Goal: Find specific page/section: Find specific page/section

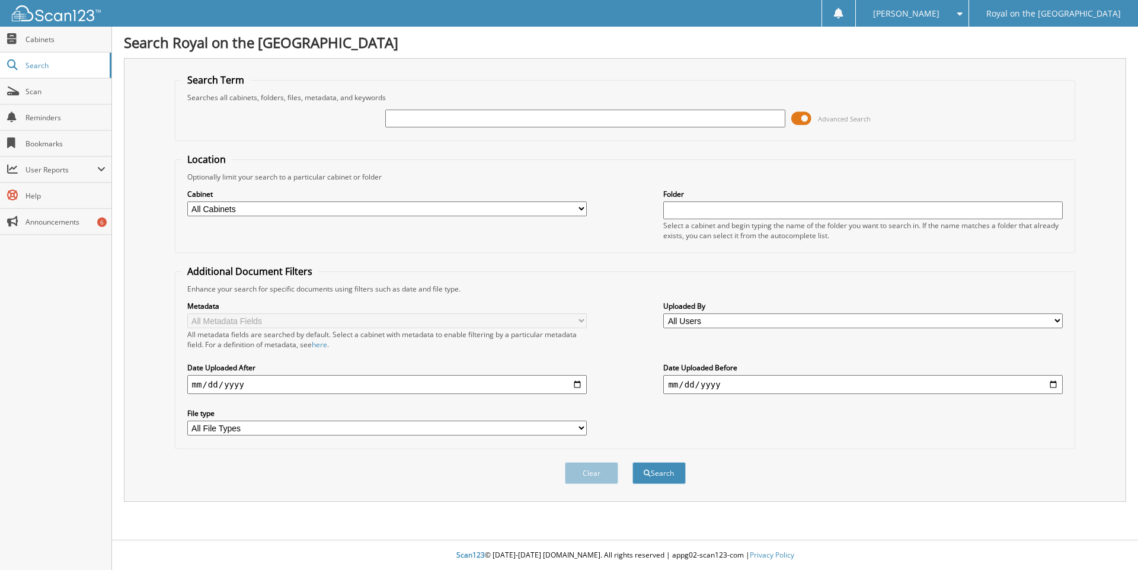
drag, startPoint x: 804, startPoint y: 119, endPoint x: 789, endPoint y: 119, distance: 14.8
click at [789, 119] on div "Advanced Search" at bounding box center [625, 119] width 888 height 32
drag, startPoint x: 805, startPoint y: 120, endPoint x: 796, endPoint y: 119, distance: 8.9
click at [796, 119] on span at bounding box center [801, 119] width 20 height 18
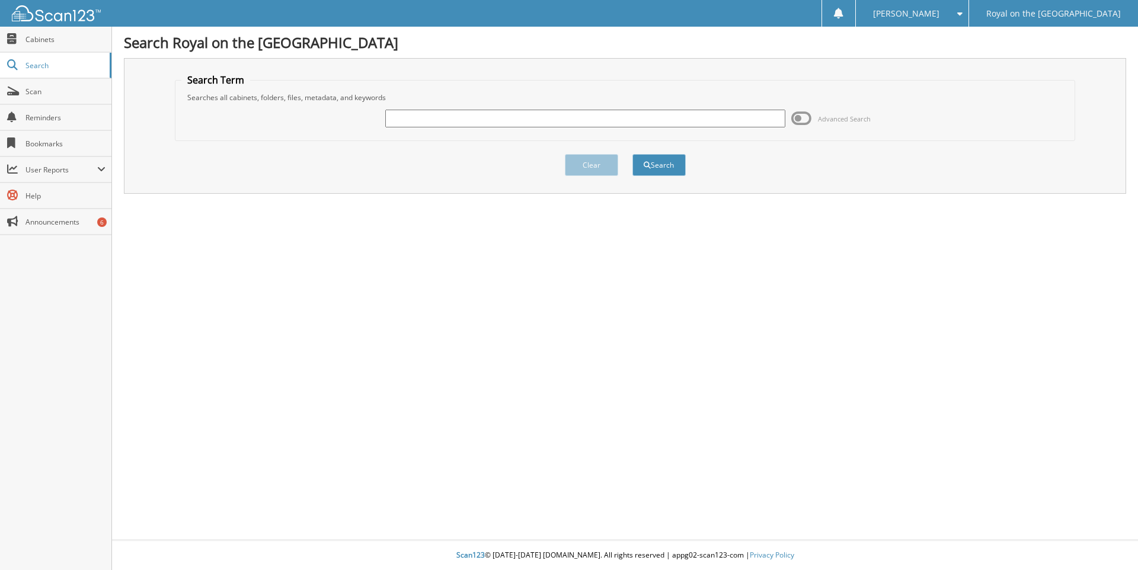
click at [442, 116] on input "text" at bounding box center [585, 119] width 400 height 18
type input "6137181"
click at [632, 154] on button "Search" at bounding box center [658, 165] width 53 height 22
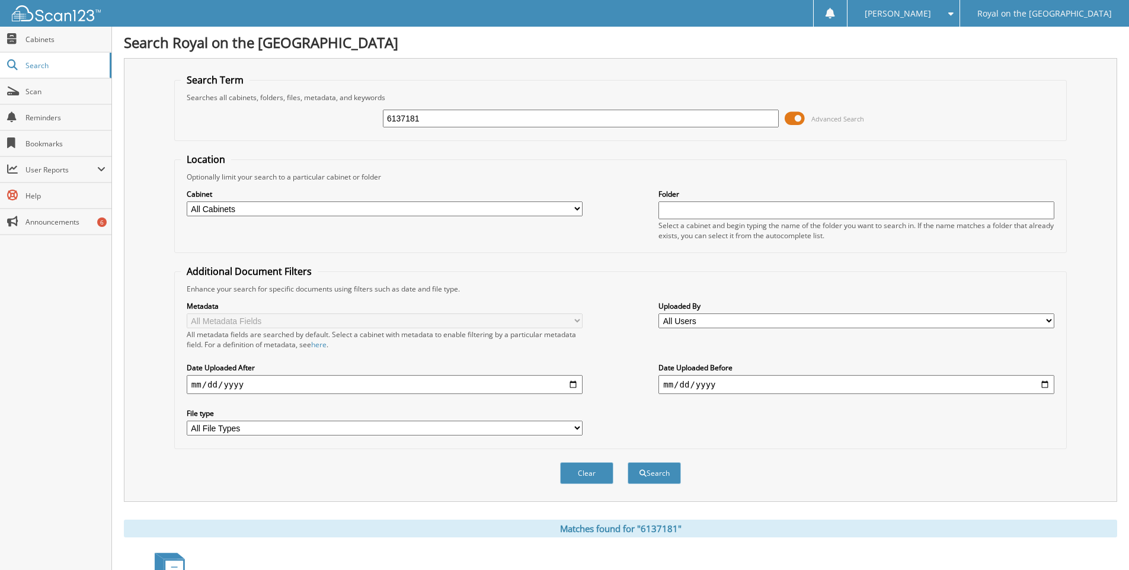
drag, startPoint x: 797, startPoint y: 115, endPoint x: 785, endPoint y: 123, distance: 14.1
click at [785, 123] on span at bounding box center [795, 119] width 20 height 18
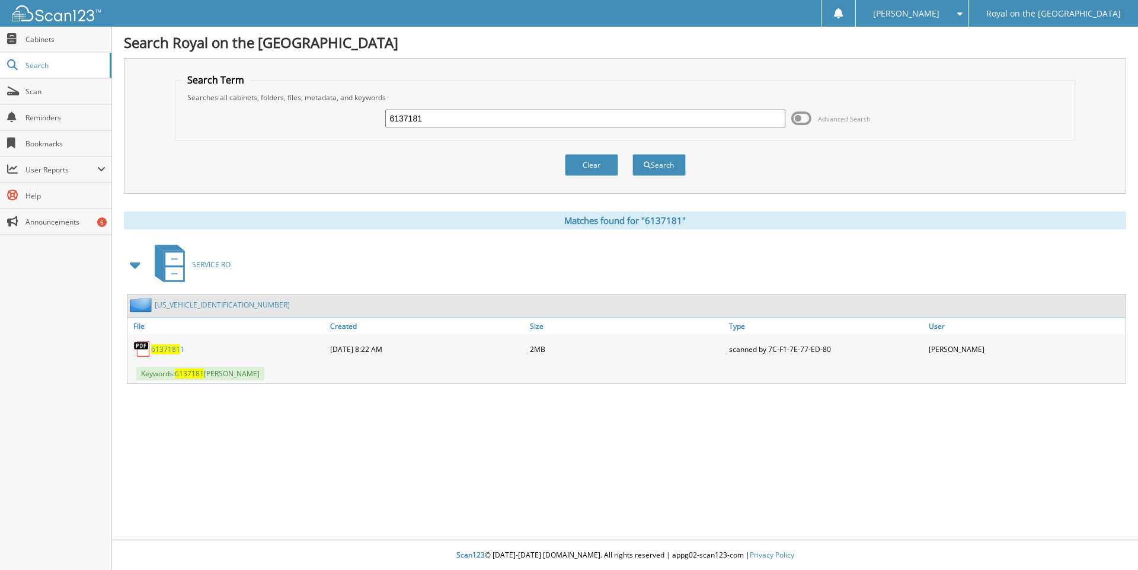
click at [167, 349] on span "6137181" at bounding box center [165, 349] width 29 height 10
click at [432, 117] on input "6137181" at bounding box center [585, 119] width 400 height 18
type input "6138058"
click at [632, 154] on button "Search" at bounding box center [658, 165] width 53 height 22
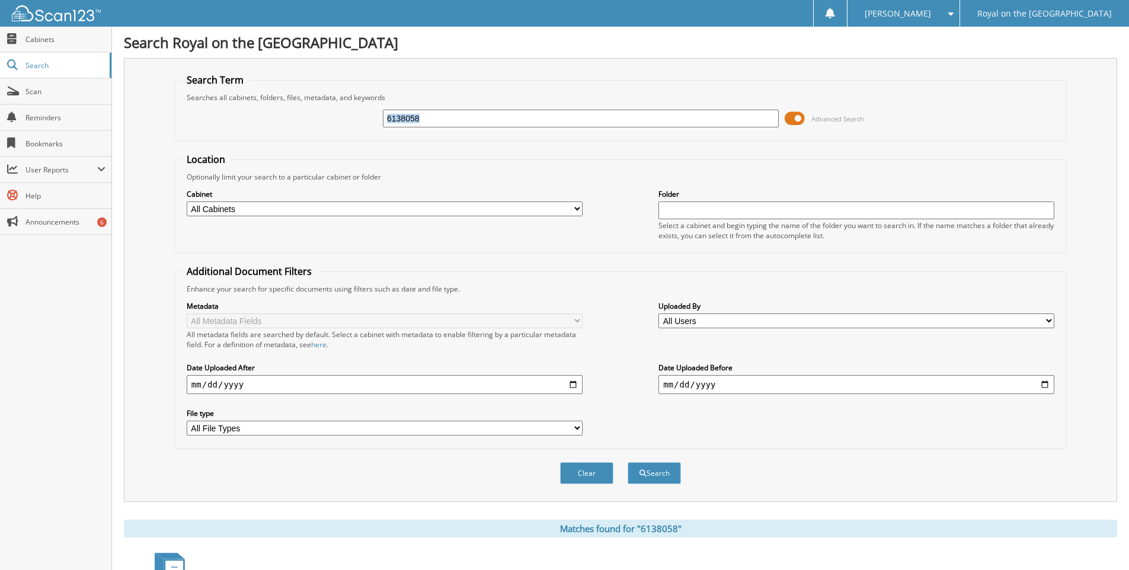
drag, startPoint x: 796, startPoint y: 116, endPoint x: 774, endPoint y: 123, distance: 22.9
click at [774, 123] on div "6138058 Advanced Search" at bounding box center [621, 119] width 880 height 32
click at [434, 117] on input "6138058" at bounding box center [581, 119] width 396 height 18
click at [435, 117] on input "6138058" at bounding box center [581, 119] width 396 height 18
drag, startPoint x: 802, startPoint y: 119, endPoint x: 788, endPoint y: 119, distance: 13.6
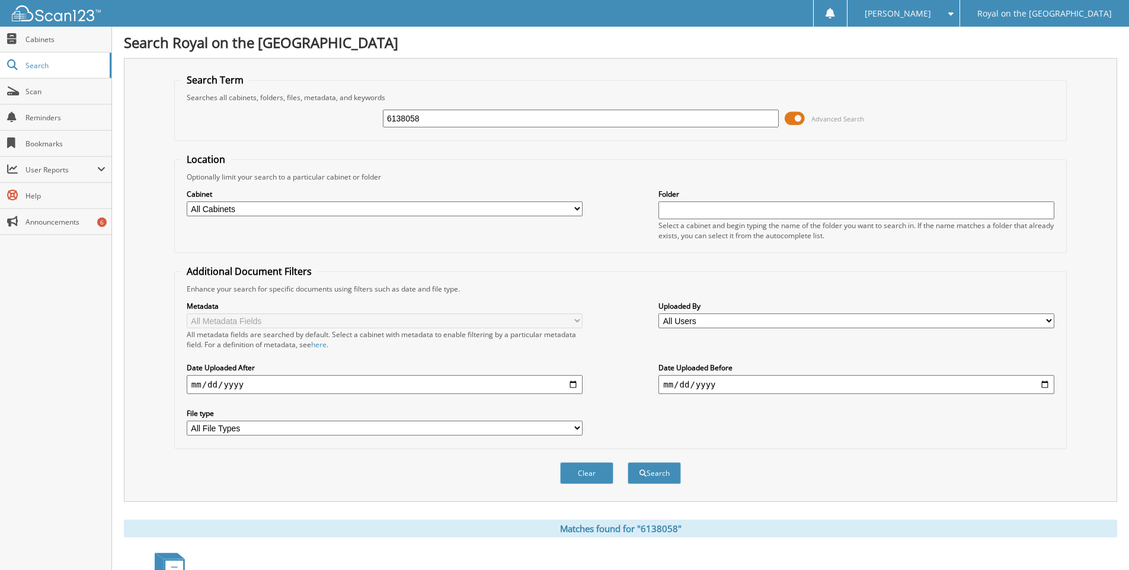
click at [788, 119] on span at bounding box center [795, 119] width 20 height 18
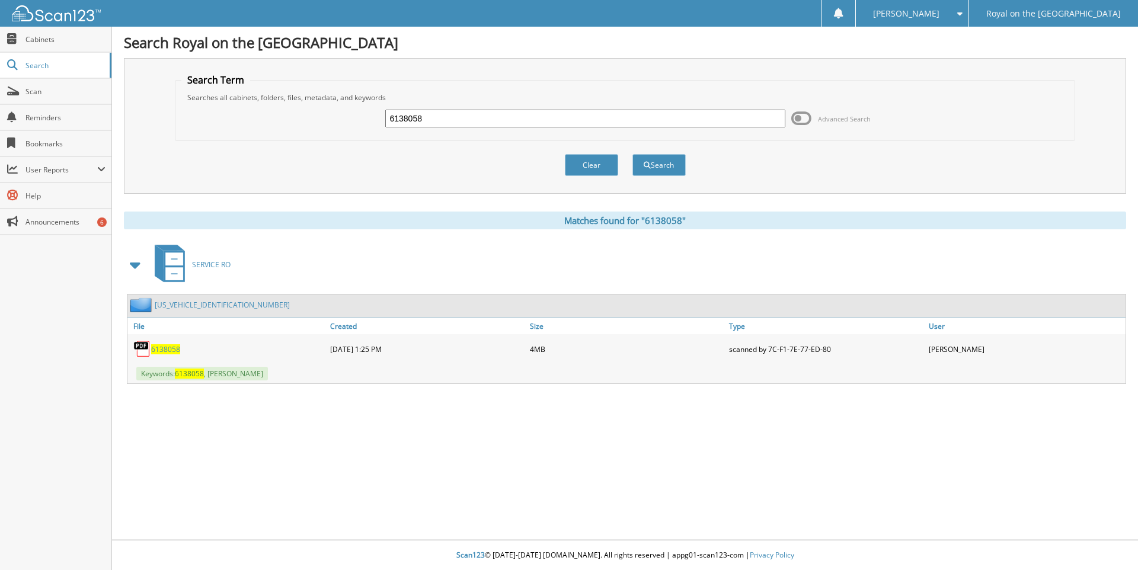
click at [172, 349] on span "6138058" at bounding box center [165, 349] width 29 height 10
click at [435, 123] on input "6138058" at bounding box center [585, 119] width 400 height 18
type input "6138099"
click at [632, 154] on button "Search" at bounding box center [658, 165] width 53 height 22
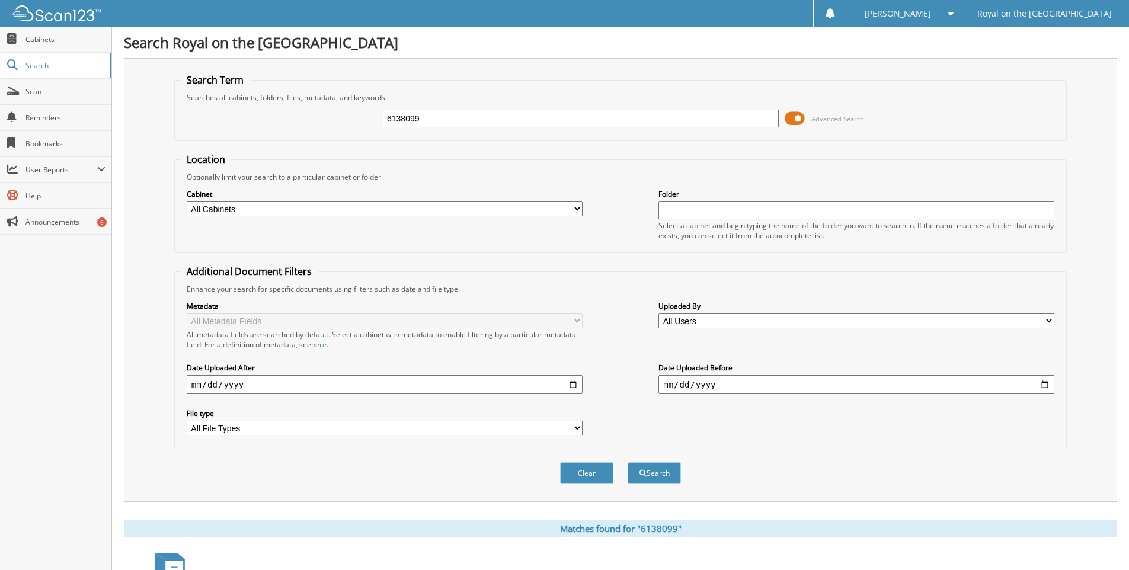
drag, startPoint x: 799, startPoint y: 119, endPoint x: 782, endPoint y: 121, distance: 16.8
click at [782, 121] on div "6138099 Advanced Search" at bounding box center [621, 119] width 880 height 32
drag, startPoint x: 797, startPoint y: 117, endPoint x: 790, endPoint y: 121, distance: 8.0
click at [790, 121] on span at bounding box center [795, 119] width 20 height 18
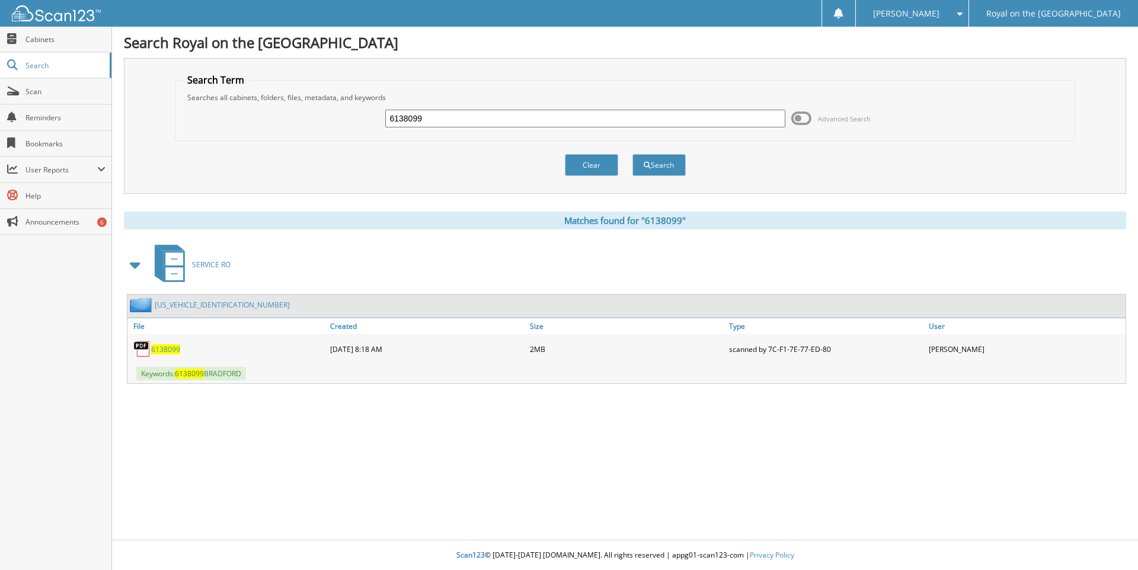
click at [176, 349] on span "6138099" at bounding box center [165, 349] width 29 height 10
click at [433, 123] on input "6138099" at bounding box center [585, 119] width 400 height 18
type input "6138310"
click at [632, 154] on button "Search" at bounding box center [658, 165] width 53 height 22
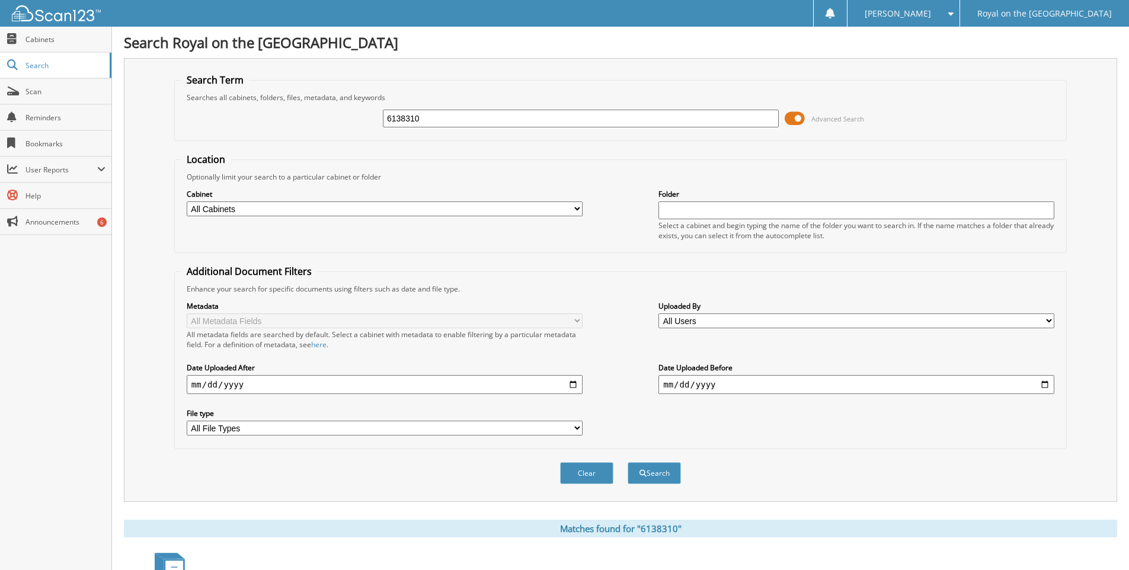
drag, startPoint x: 799, startPoint y: 119, endPoint x: 791, endPoint y: 120, distance: 7.8
click at [791, 120] on span at bounding box center [795, 119] width 20 height 18
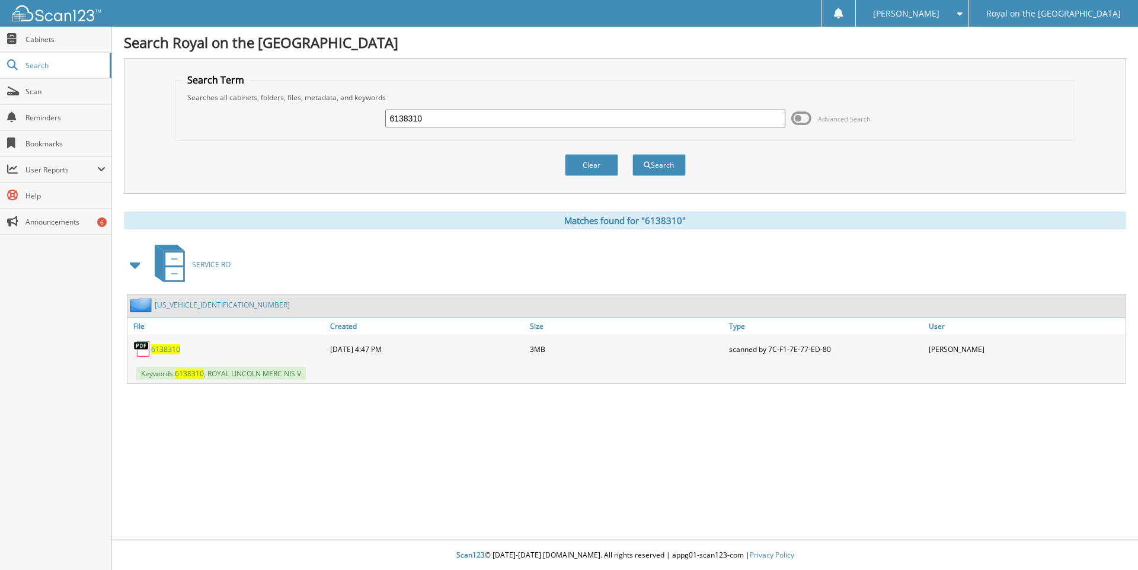
click at [157, 350] on span "6138310" at bounding box center [165, 349] width 29 height 10
click at [427, 120] on input "6138310" at bounding box center [585, 119] width 400 height 18
type input "6138466"
click at [632, 154] on button "Search" at bounding box center [658, 165] width 53 height 22
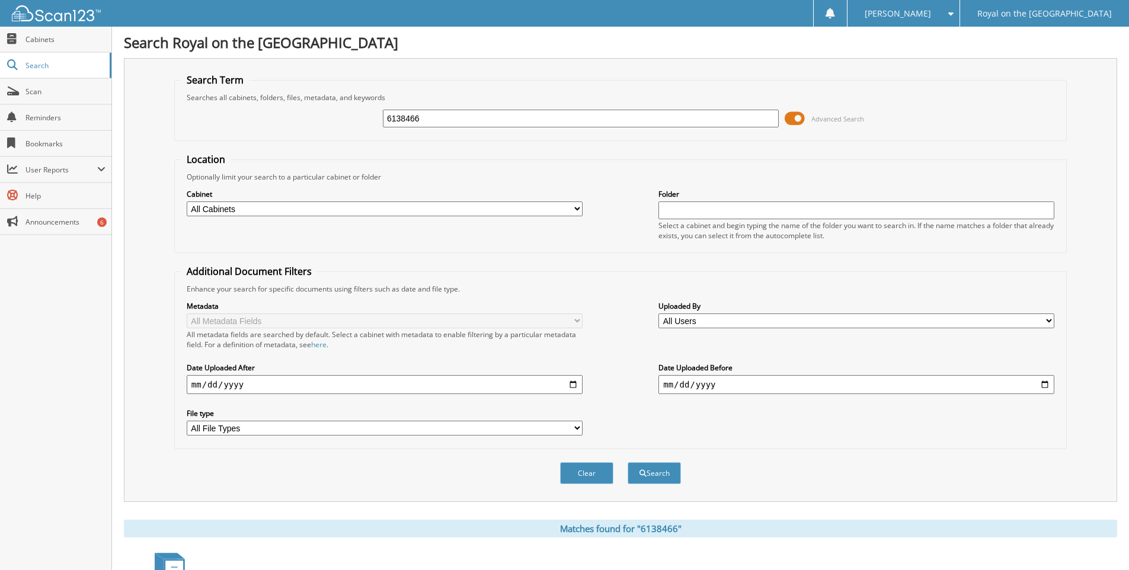
drag, startPoint x: 800, startPoint y: 119, endPoint x: 788, endPoint y: 115, distance: 12.0
click at [788, 115] on span at bounding box center [795, 119] width 20 height 18
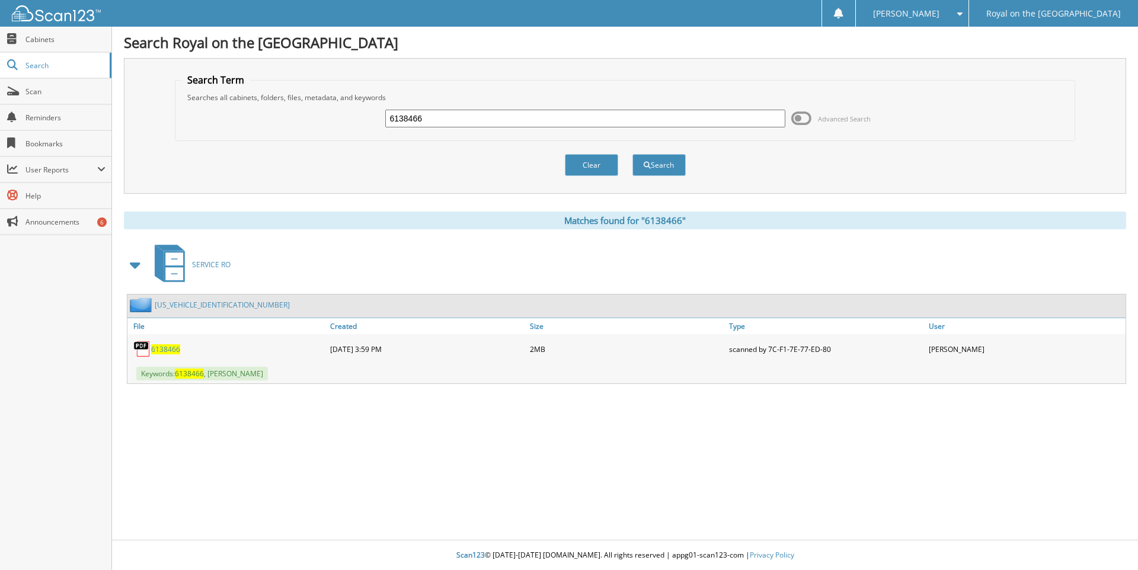
click at [168, 351] on span "6138466" at bounding box center [165, 349] width 29 height 10
click at [426, 122] on input "6138466" at bounding box center [585, 119] width 400 height 18
type input "6138985"
click at [632, 154] on button "Search" at bounding box center [658, 165] width 53 height 22
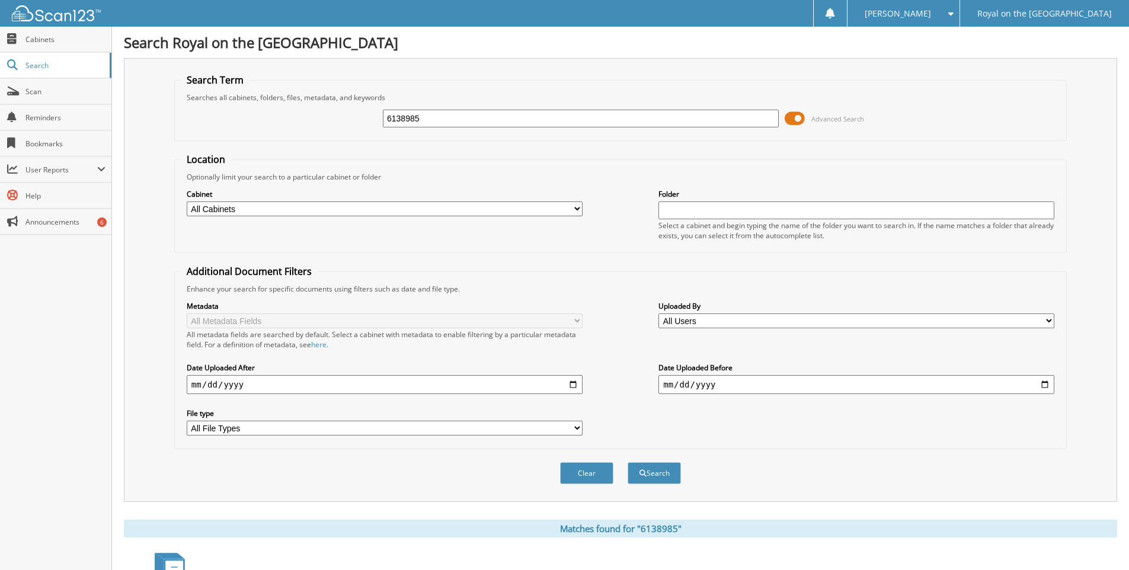
drag, startPoint x: 800, startPoint y: 119, endPoint x: 787, endPoint y: 121, distance: 13.2
click at [787, 121] on span at bounding box center [795, 119] width 20 height 18
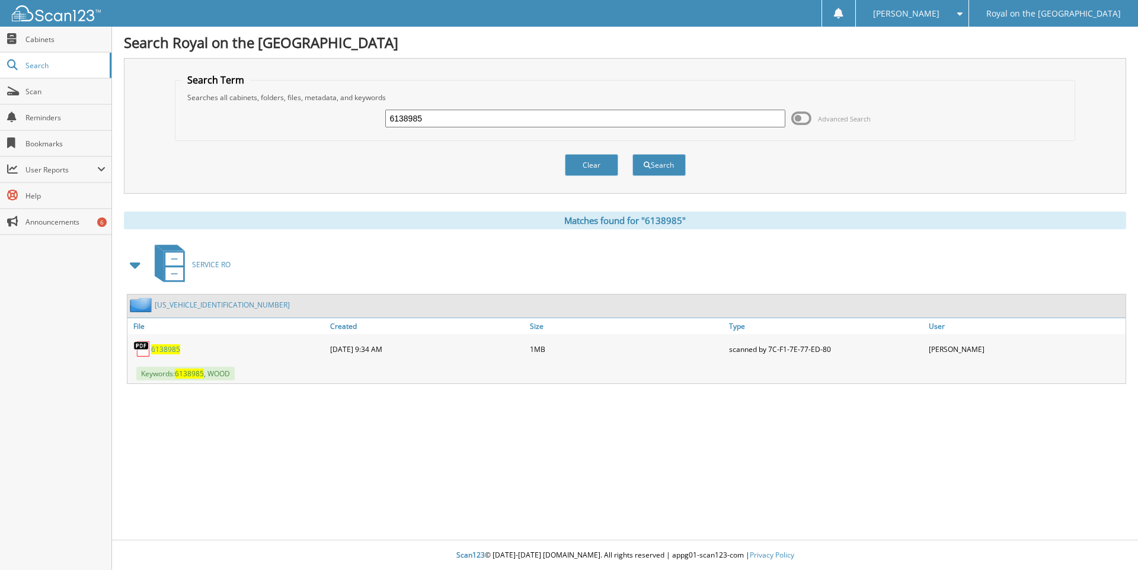
click at [161, 346] on span "6138985" at bounding box center [165, 349] width 29 height 10
click at [162, 352] on span "6138985" at bounding box center [165, 349] width 29 height 10
click at [166, 351] on span "6138985" at bounding box center [165, 349] width 29 height 10
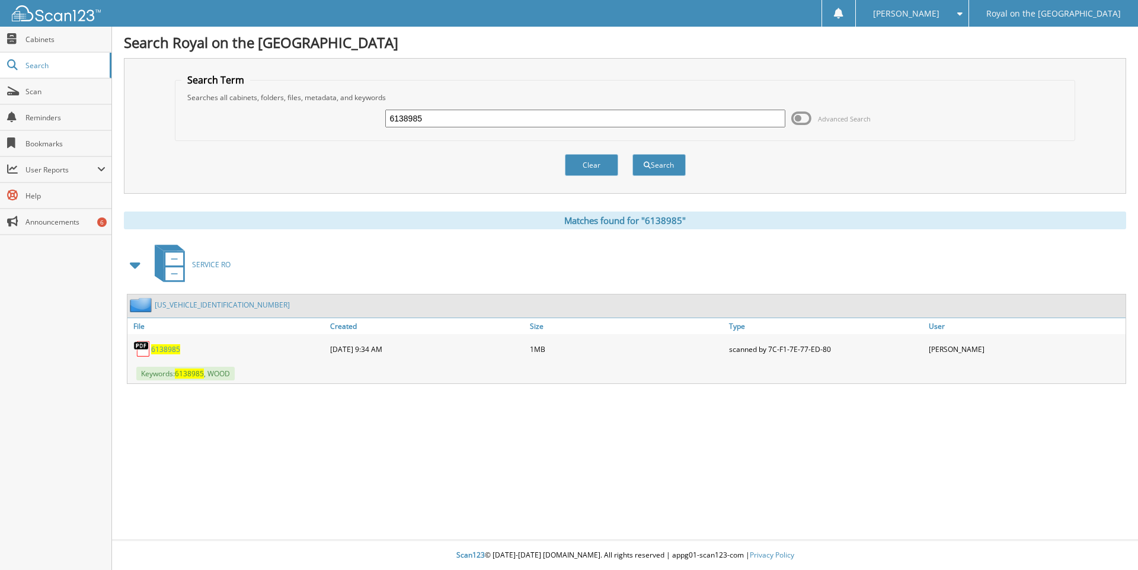
click at [166, 351] on span "6138985" at bounding box center [165, 349] width 29 height 10
click at [142, 349] on img at bounding box center [142, 349] width 18 height 18
click at [171, 350] on span "6138985" at bounding box center [165, 349] width 29 height 10
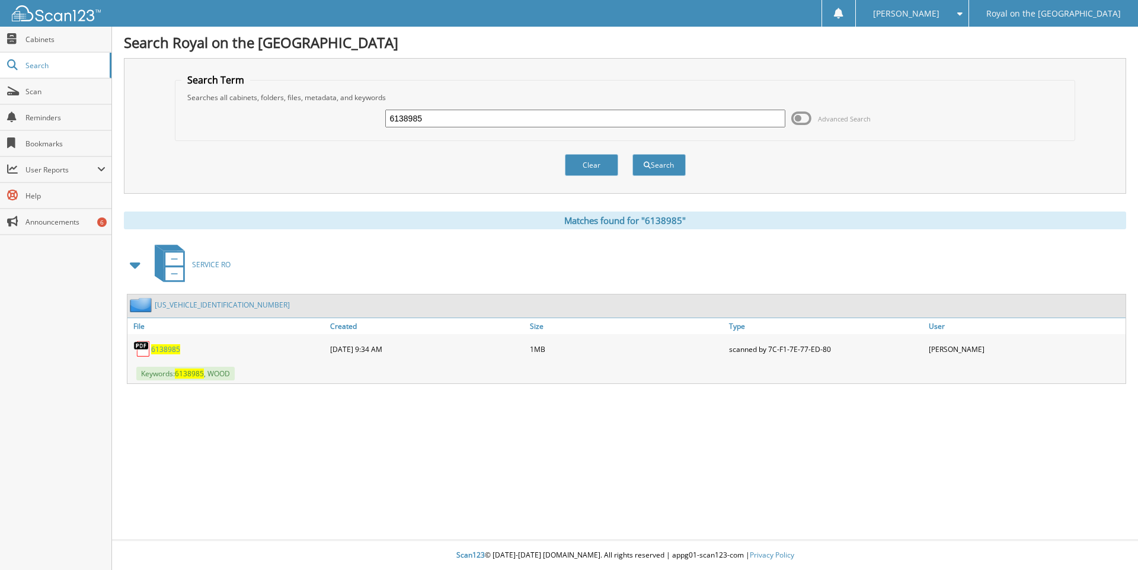
click at [171, 350] on span "6138985" at bounding box center [165, 349] width 29 height 10
click at [192, 375] on span "6138985" at bounding box center [189, 374] width 29 height 10
click at [159, 351] on span "6138985" at bounding box center [165, 349] width 29 height 10
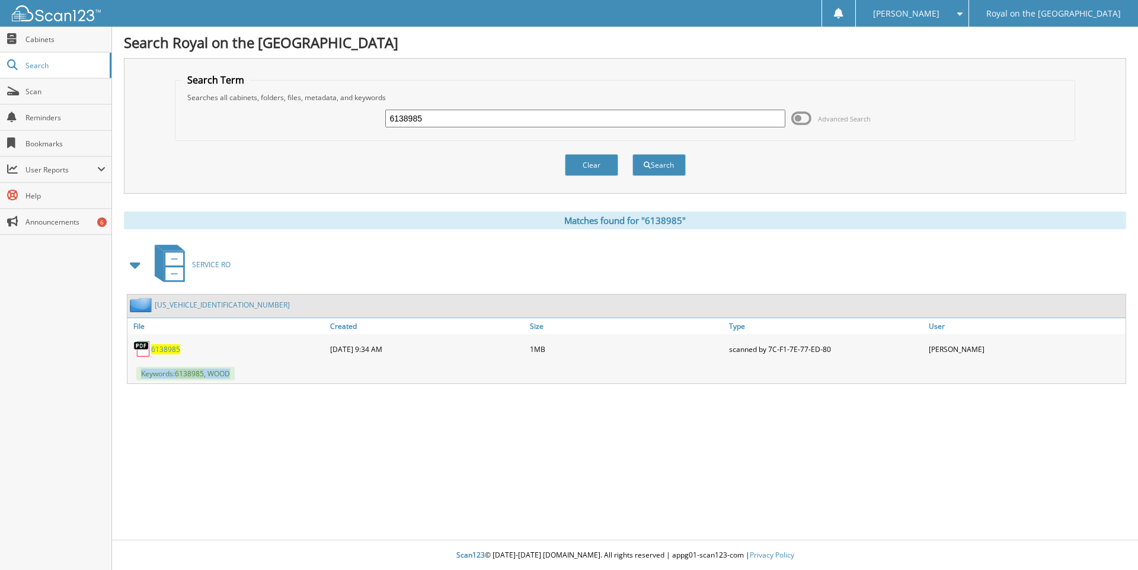
click at [159, 351] on span "6138985" at bounding box center [165, 349] width 29 height 10
click at [580, 171] on button "Clear" at bounding box center [591, 165] width 53 height 22
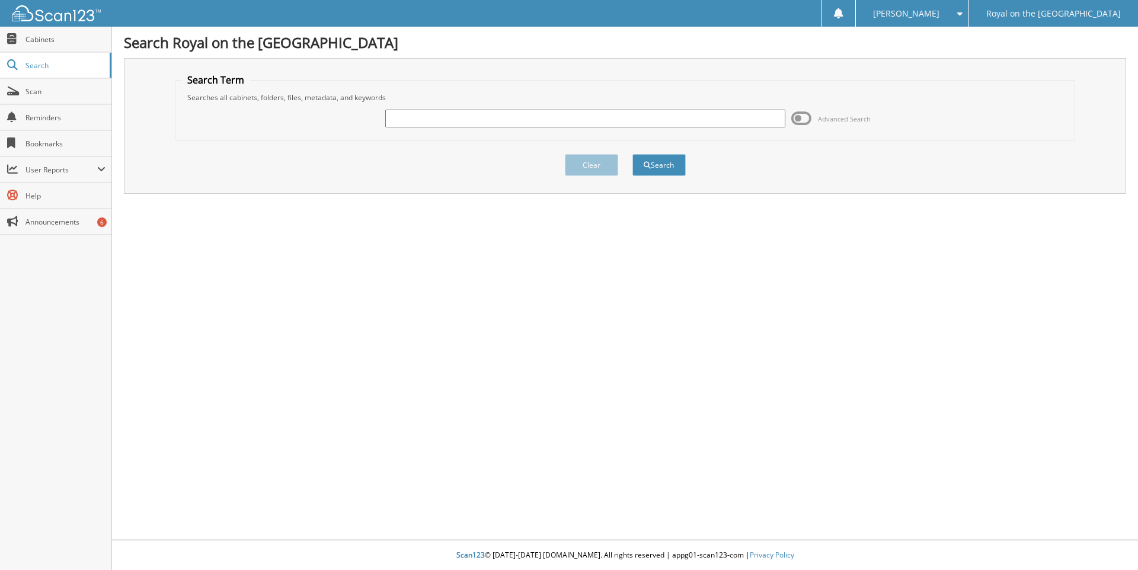
click at [417, 123] on input "text" at bounding box center [585, 119] width 400 height 18
type input "6138985"
click at [632, 154] on button "Search" at bounding box center [658, 165] width 53 height 22
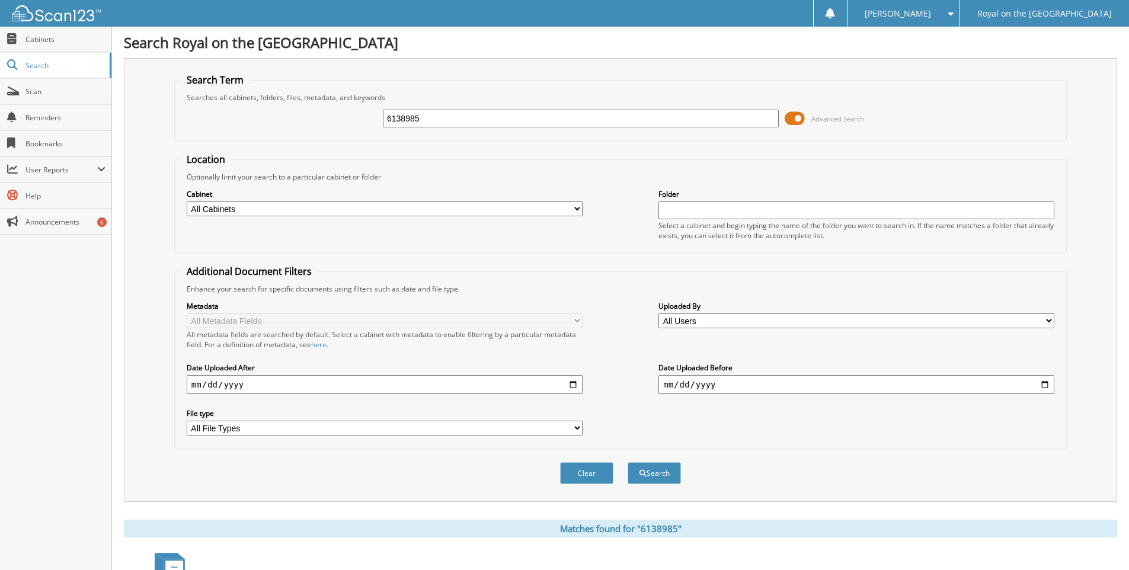
drag, startPoint x: 799, startPoint y: 119, endPoint x: 788, endPoint y: 118, distance: 10.7
click at [788, 118] on span at bounding box center [795, 119] width 20 height 18
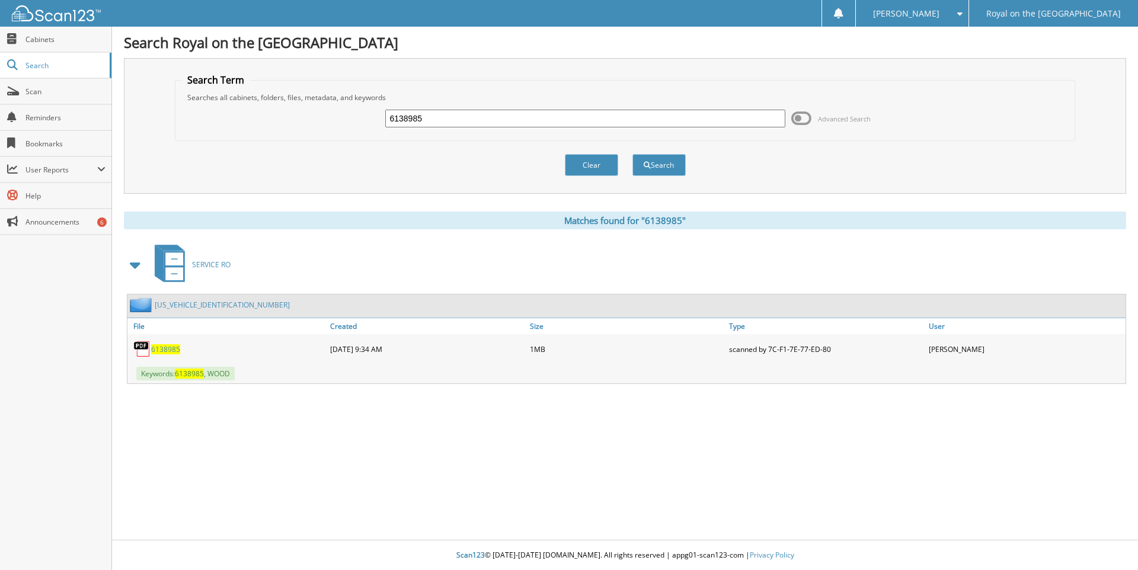
click at [157, 348] on span "6138985" at bounding box center [165, 349] width 29 height 10
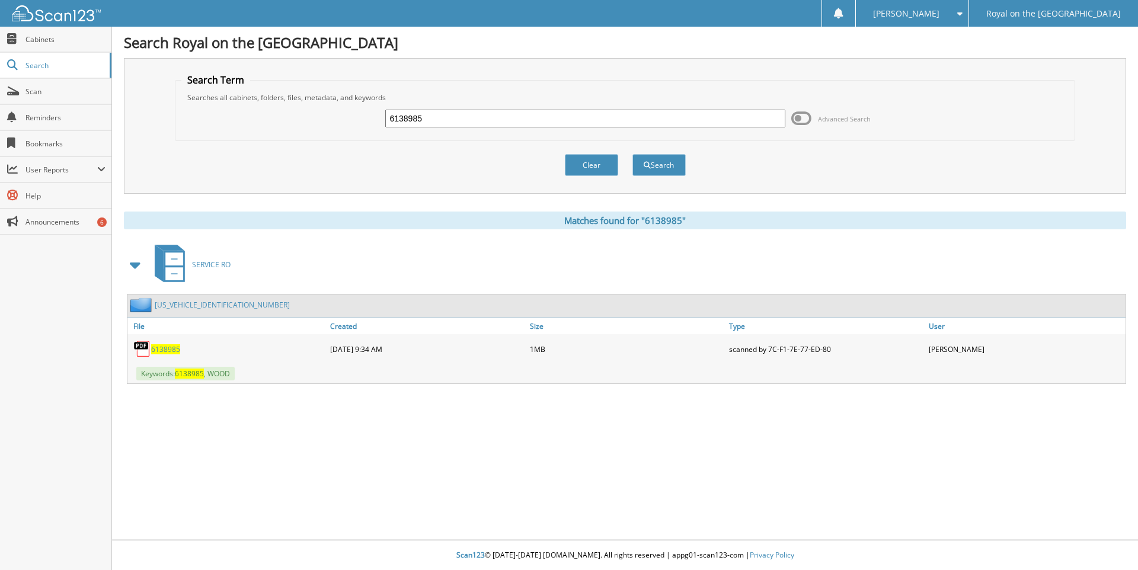
click at [142, 347] on img at bounding box center [142, 349] width 18 height 18
click at [167, 302] on link "WA1EAAFY4R2023234" at bounding box center [222, 305] width 135 height 10
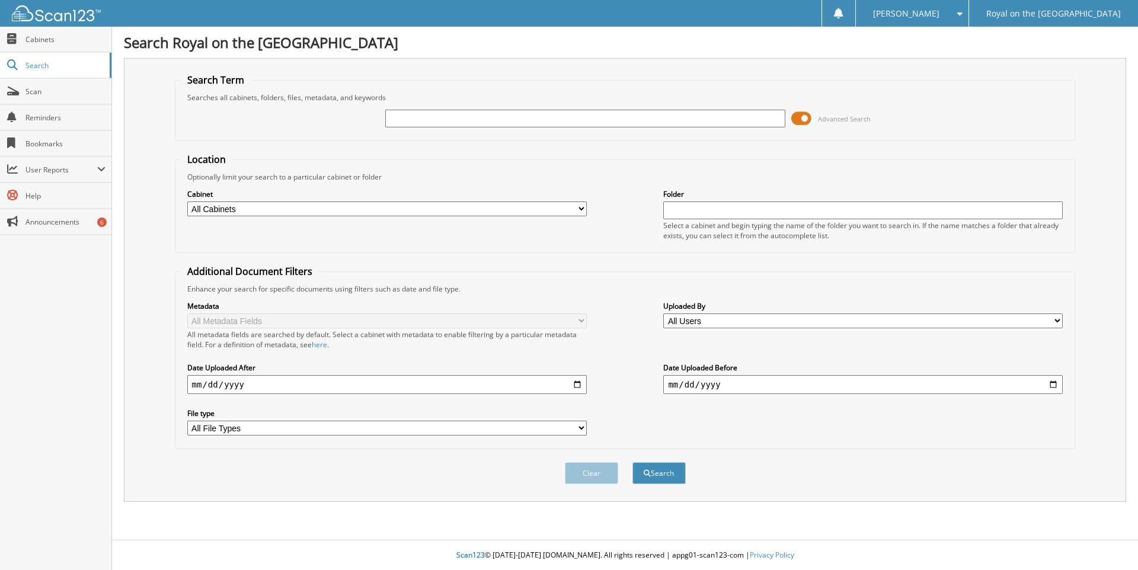
click at [408, 121] on input "text" at bounding box center [585, 119] width 400 height 18
type input "6138985"
click at [632, 462] on button "Search" at bounding box center [658, 473] width 53 height 22
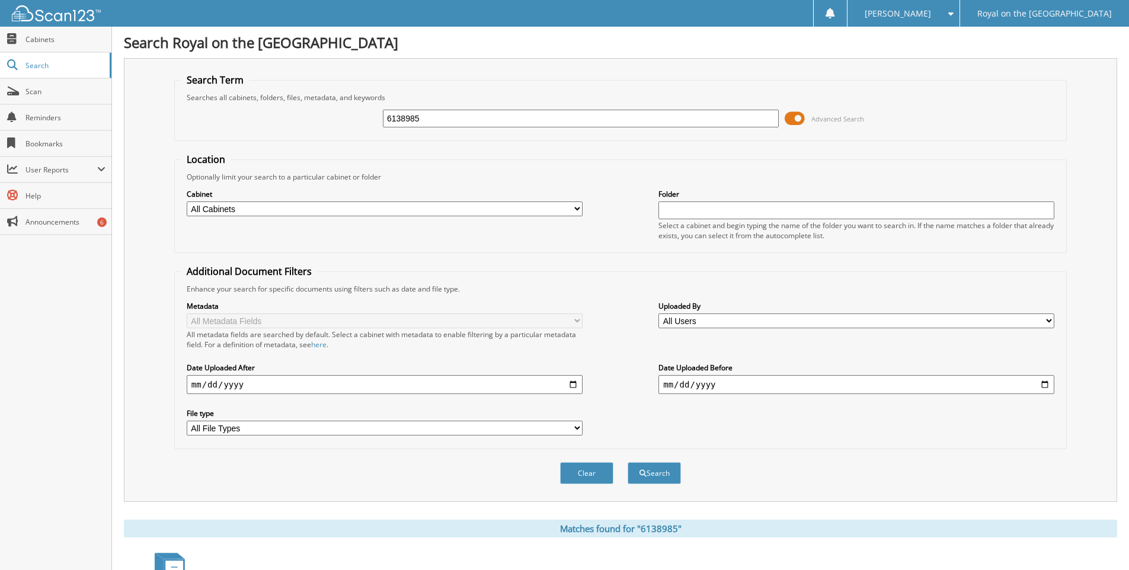
drag, startPoint x: 801, startPoint y: 119, endPoint x: 788, endPoint y: 120, distance: 12.5
click at [788, 120] on span at bounding box center [795, 119] width 20 height 18
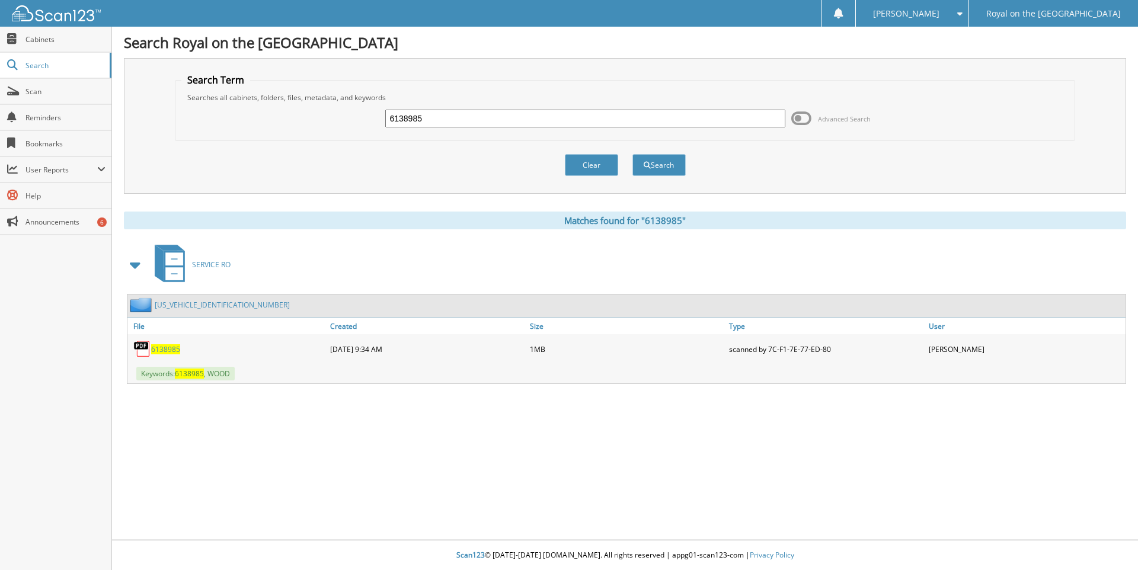
click at [167, 348] on span "6138985" at bounding box center [165, 349] width 29 height 10
click at [142, 346] on img at bounding box center [142, 349] width 18 height 18
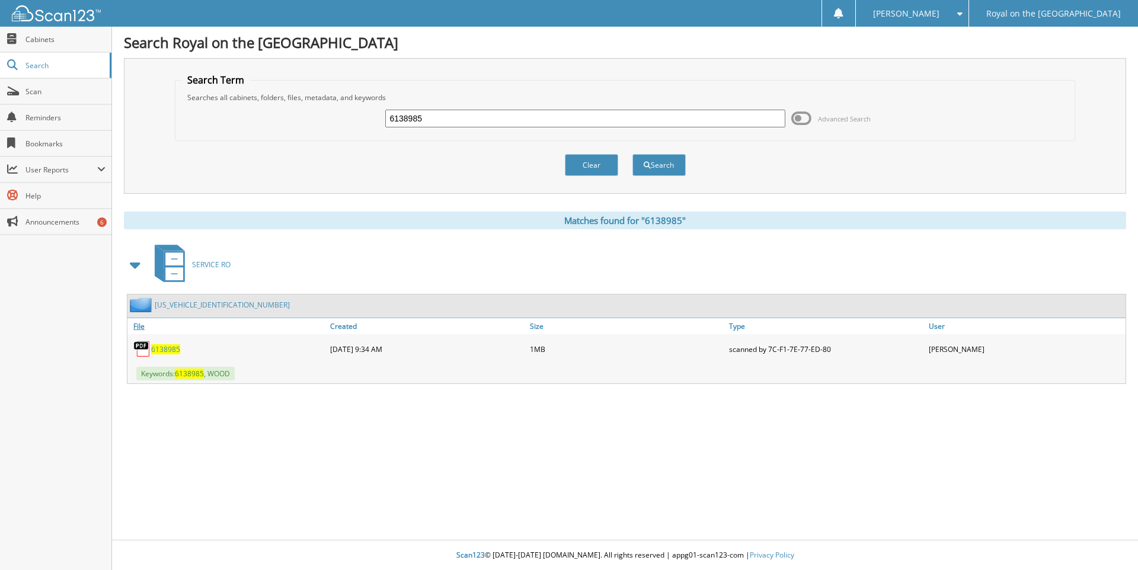
click at [135, 327] on link "File" at bounding box center [227, 326] width 200 height 16
click at [138, 327] on link "File" at bounding box center [227, 326] width 200 height 16
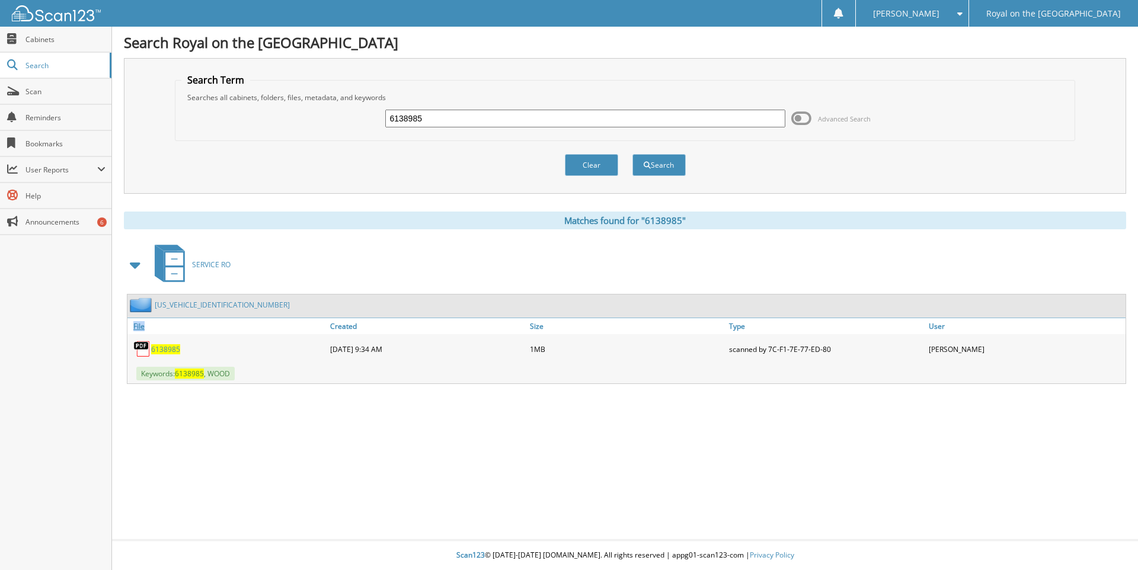
click at [138, 327] on link "File" at bounding box center [227, 326] width 200 height 16
click at [145, 352] on img at bounding box center [142, 349] width 18 height 18
click at [177, 305] on link "WA1EAAFY4R2023234" at bounding box center [222, 305] width 135 height 10
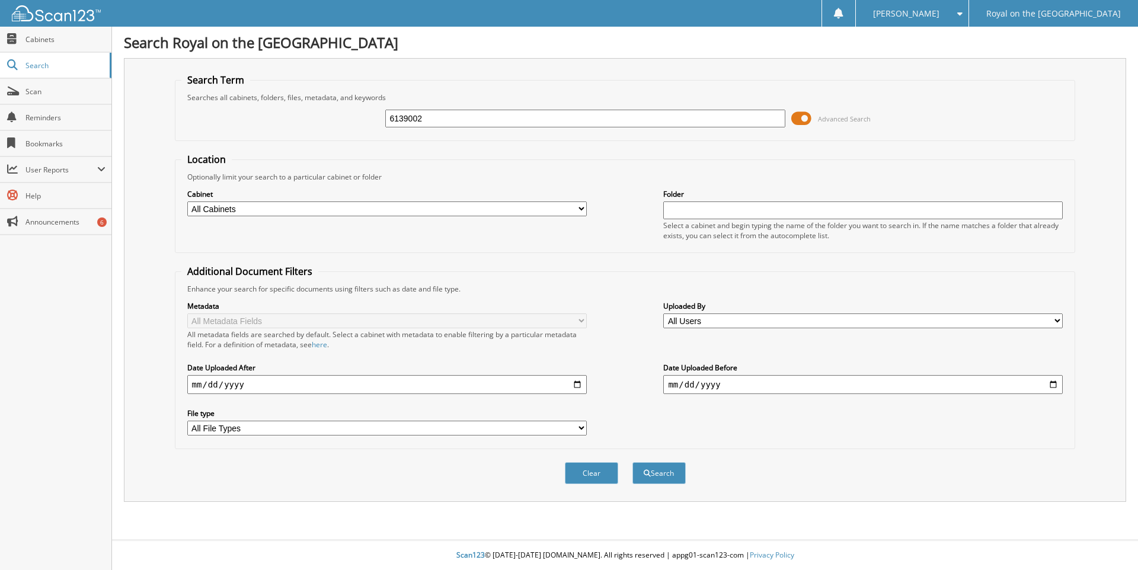
type input "6139002"
click at [632, 462] on button "Search" at bounding box center [658, 473] width 53 height 22
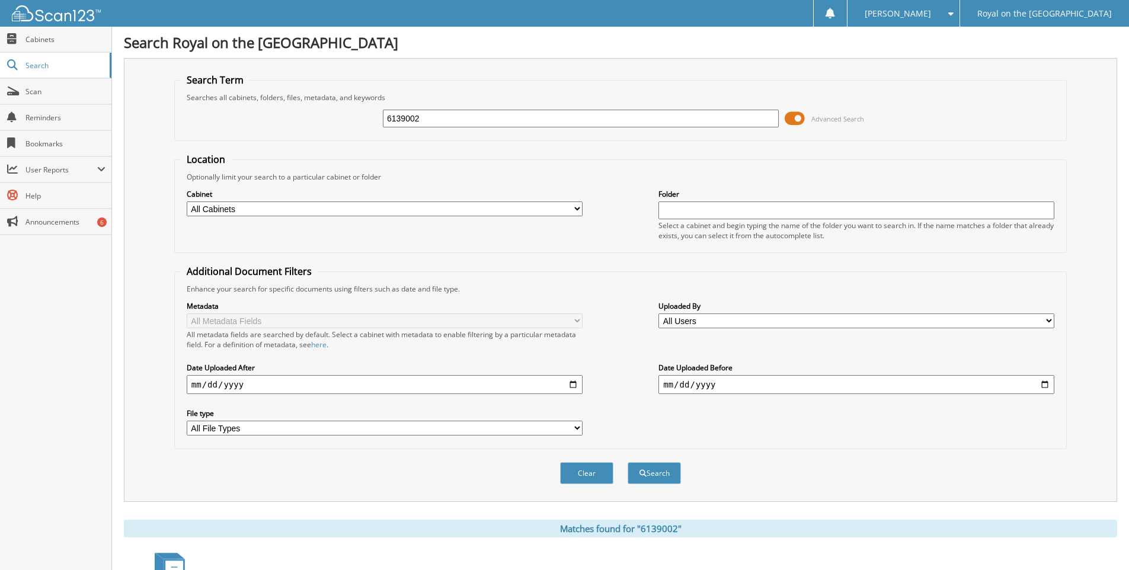
drag, startPoint x: 800, startPoint y: 118, endPoint x: 788, endPoint y: 118, distance: 11.3
click at [788, 118] on span at bounding box center [795, 119] width 20 height 18
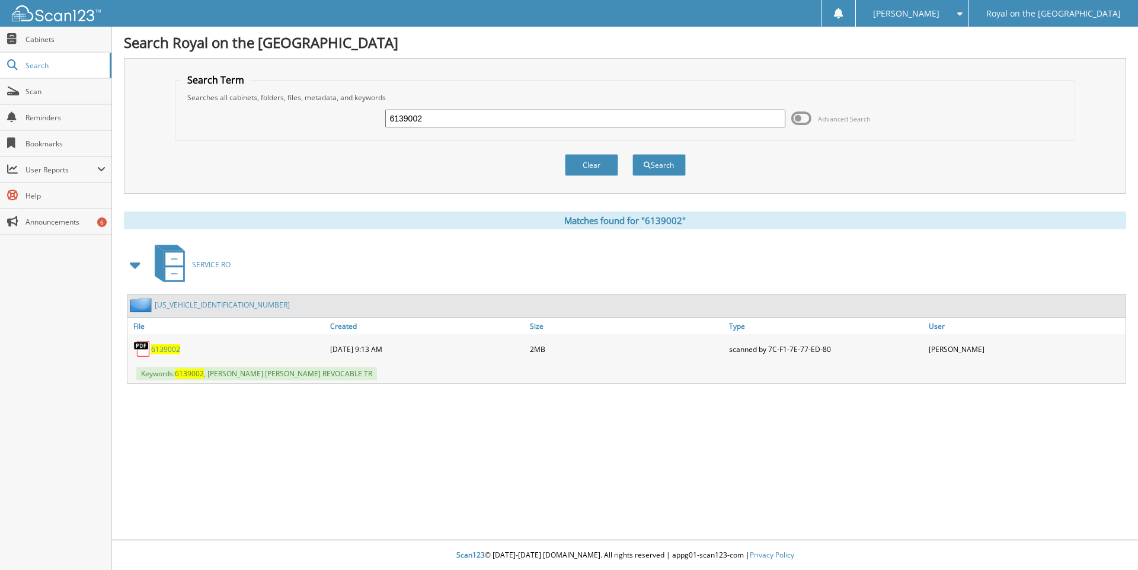
click at [162, 351] on span "6139002" at bounding box center [165, 349] width 29 height 10
click at [427, 116] on input "6139002" at bounding box center [585, 119] width 400 height 18
type input "6139024"
click at [632, 154] on button "Search" at bounding box center [658, 165] width 53 height 22
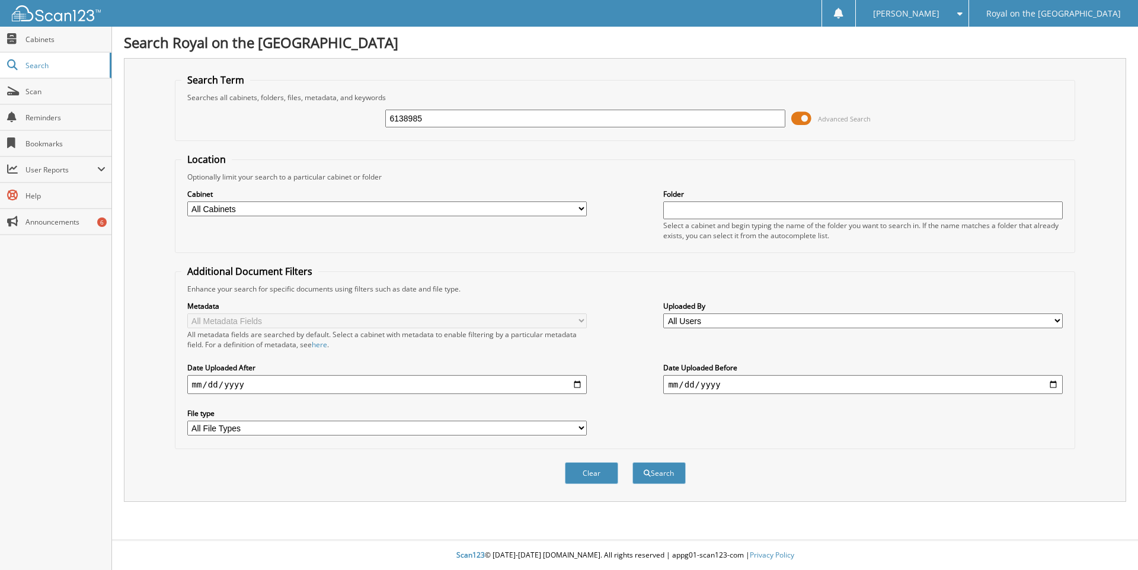
type input "6138985"
click at [632, 462] on button "Search" at bounding box center [658, 473] width 53 height 22
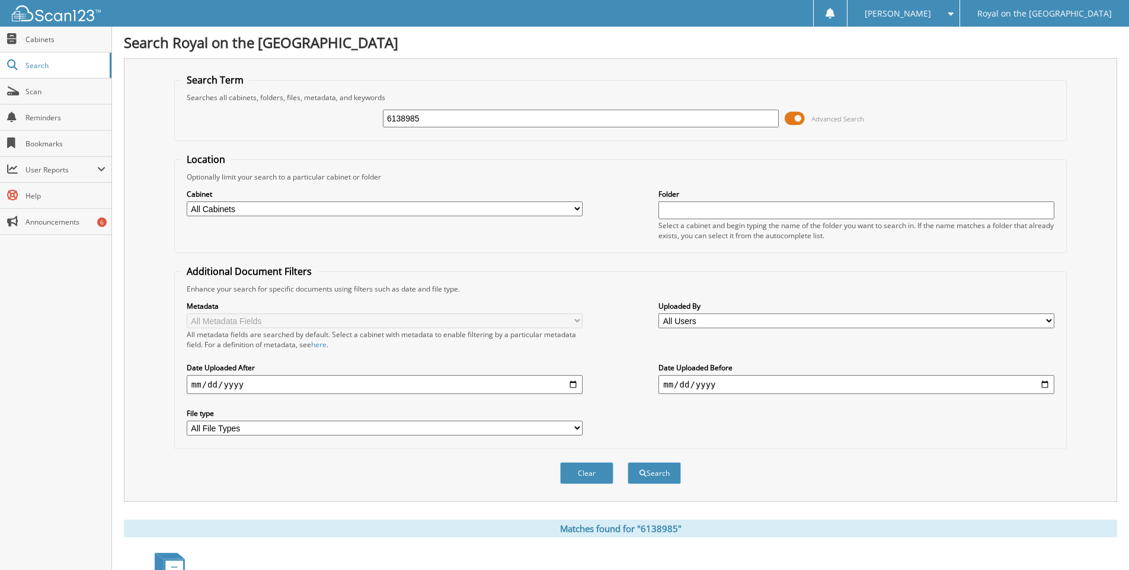
drag, startPoint x: 797, startPoint y: 119, endPoint x: 787, endPoint y: 122, distance: 10.1
click at [787, 122] on span at bounding box center [795, 119] width 20 height 18
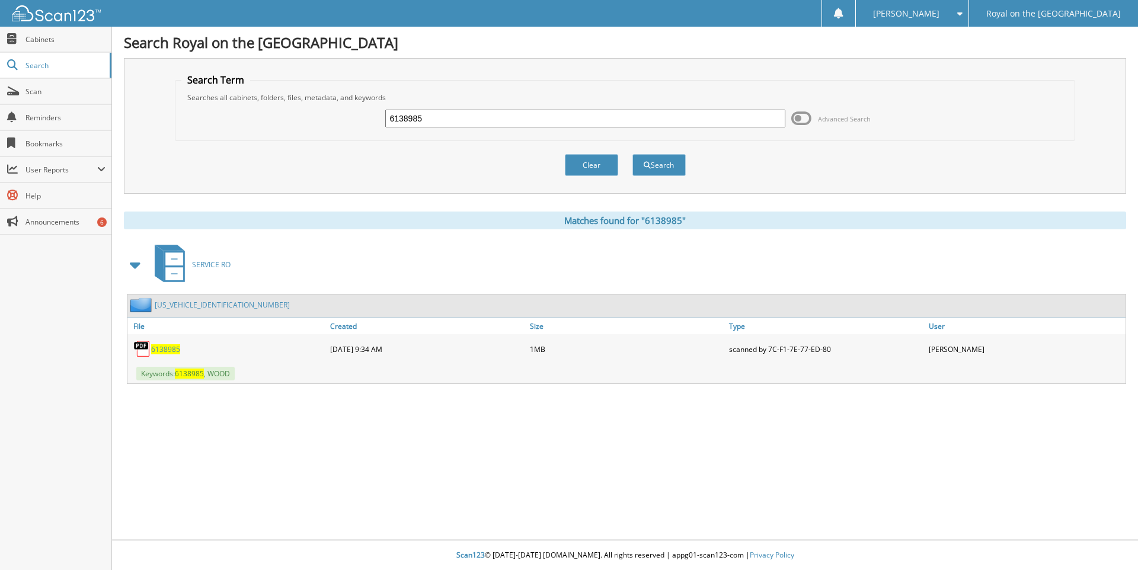
click at [164, 350] on span "6138985" at bounding box center [165, 349] width 29 height 10
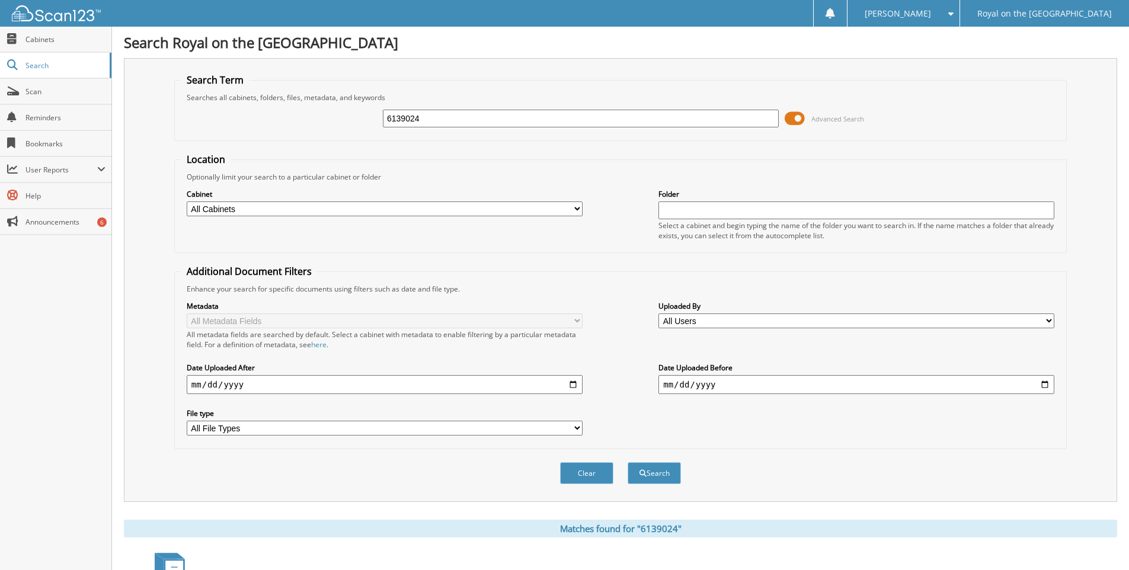
drag, startPoint x: 799, startPoint y: 122, endPoint x: 789, endPoint y: 120, distance: 10.1
click at [789, 120] on span at bounding box center [795, 119] width 20 height 18
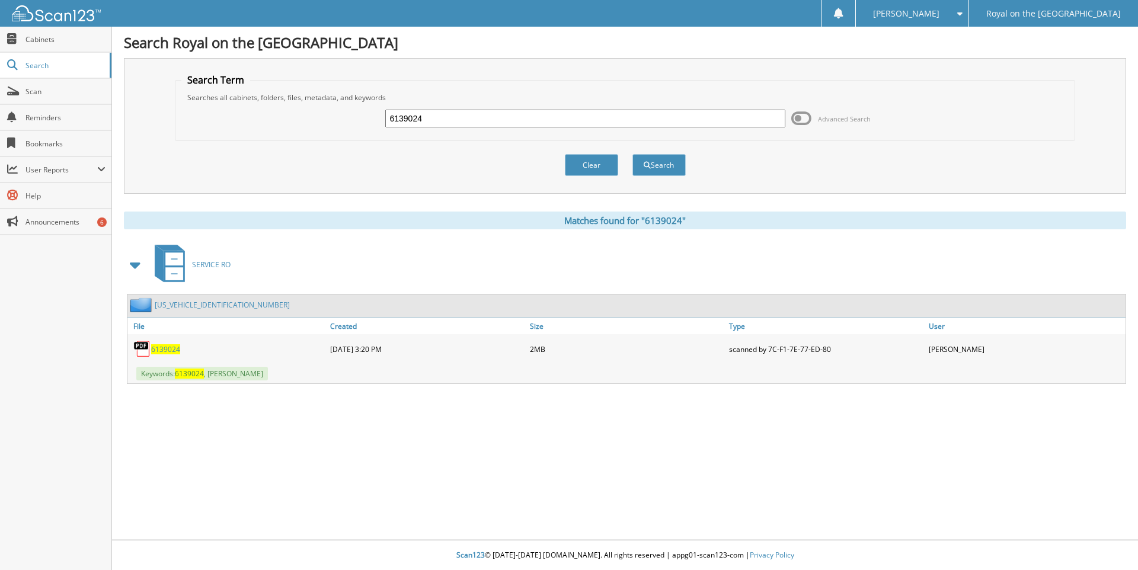
click at [171, 351] on span "6139024" at bounding box center [165, 349] width 29 height 10
click at [173, 350] on span "6139024" at bounding box center [165, 349] width 29 height 10
click at [158, 349] on span "6139024" at bounding box center [165, 349] width 29 height 10
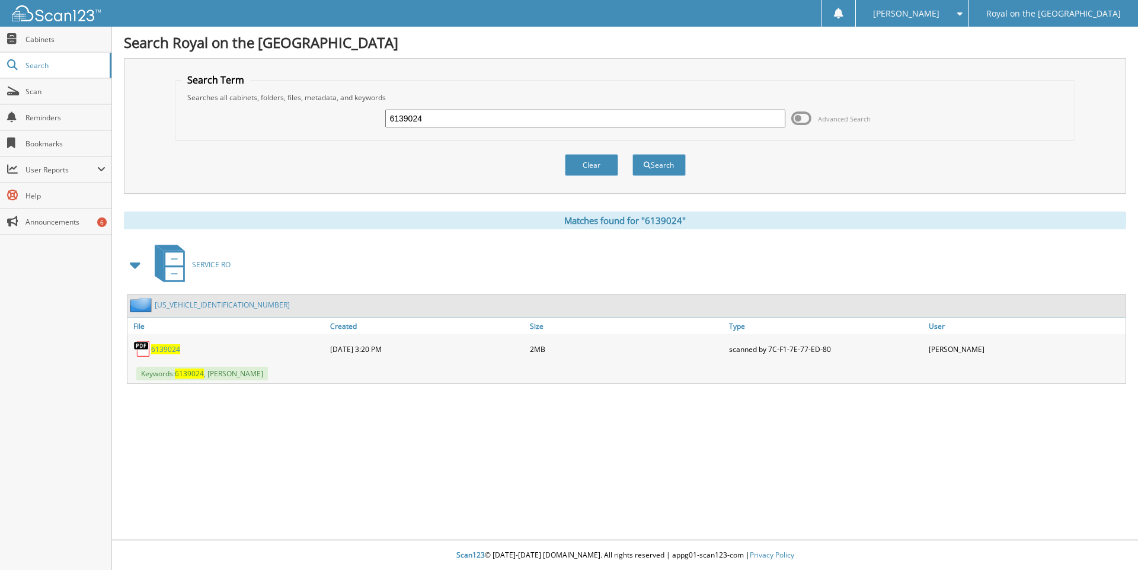
click at [158, 349] on span "6139024" at bounding box center [165, 349] width 29 height 10
click at [162, 348] on span "6139024" at bounding box center [165, 349] width 29 height 10
click at [161, 347] on span "6139024" at bounding box center [165, 349] width 29 height 10
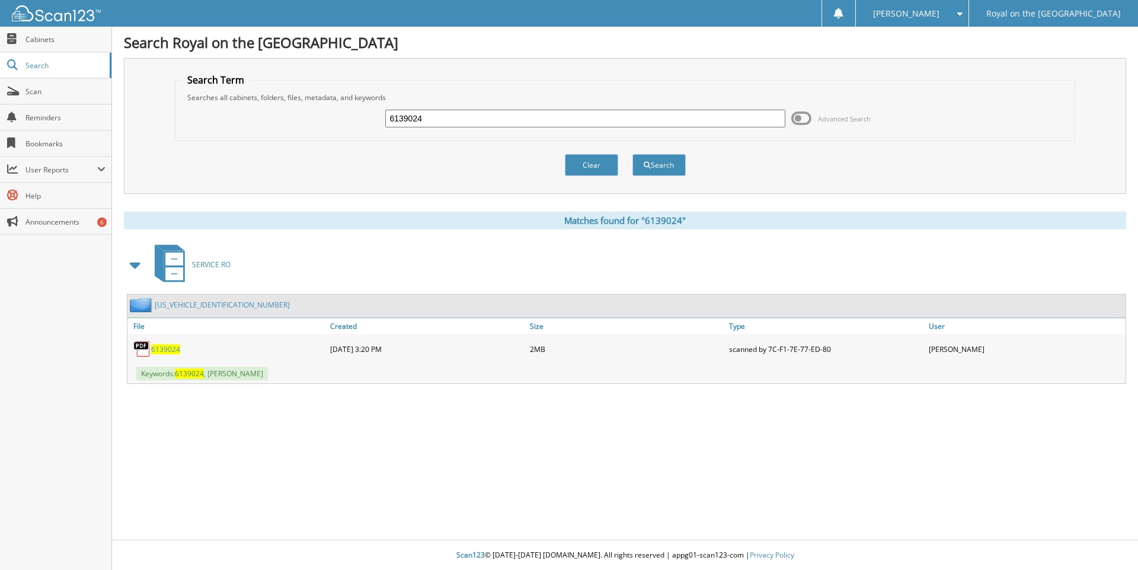
click at [161, 347] on span "6139024" at bounding box center [165, 349] width 29 height 10
click at [171, 348] on span "6139024" at bounding box center [165, 349] width 29 height 10
click at [183, 306] on link "WA1DECF32P1114411" at bounding box center [222, 305] width 135 height 10
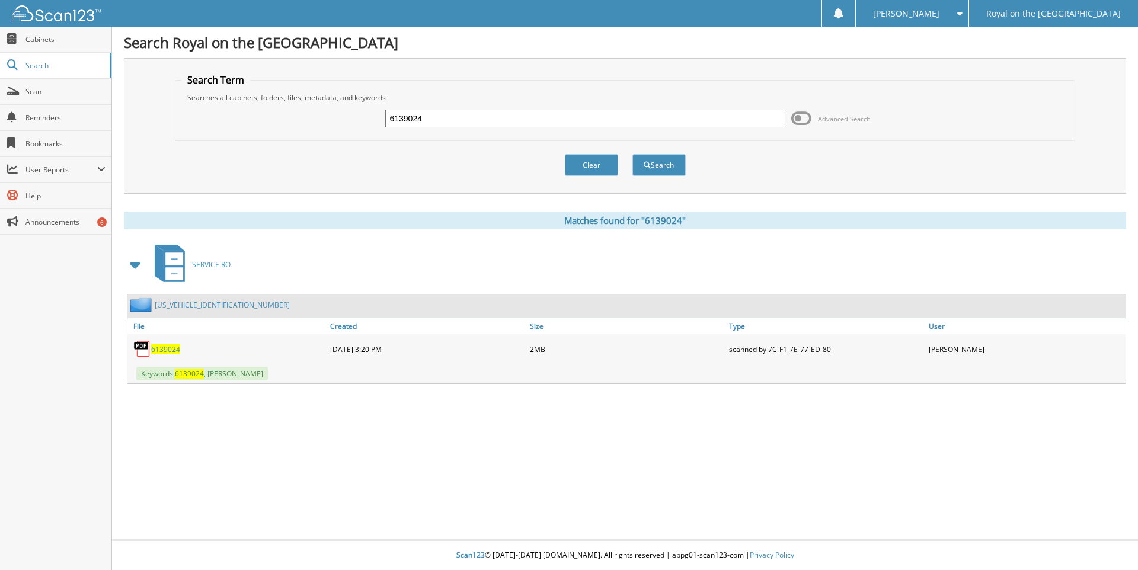
click at [183, 306] on link "WA1DECF32P1114411" at bounding box center [222, 305] width 135 height 10
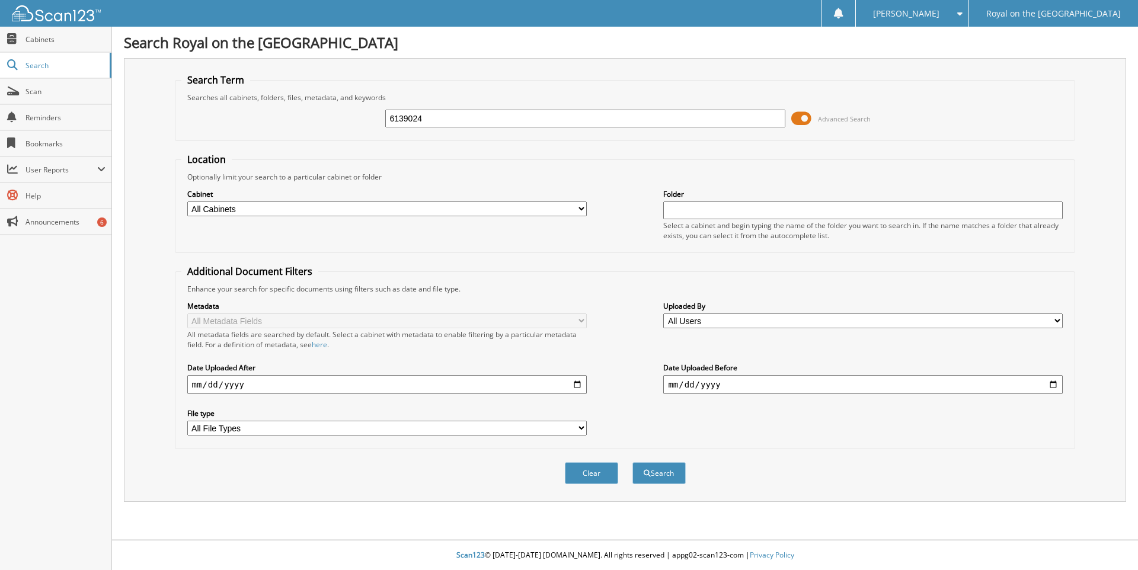
type input "6139024"
drag, startPoint x: 804, startPoint y: 117, endPoint x: 795, endPoint y: 117, distance: 8.9
click at [795, 117] on span at bounding box center [801, 119] width 20 height 18
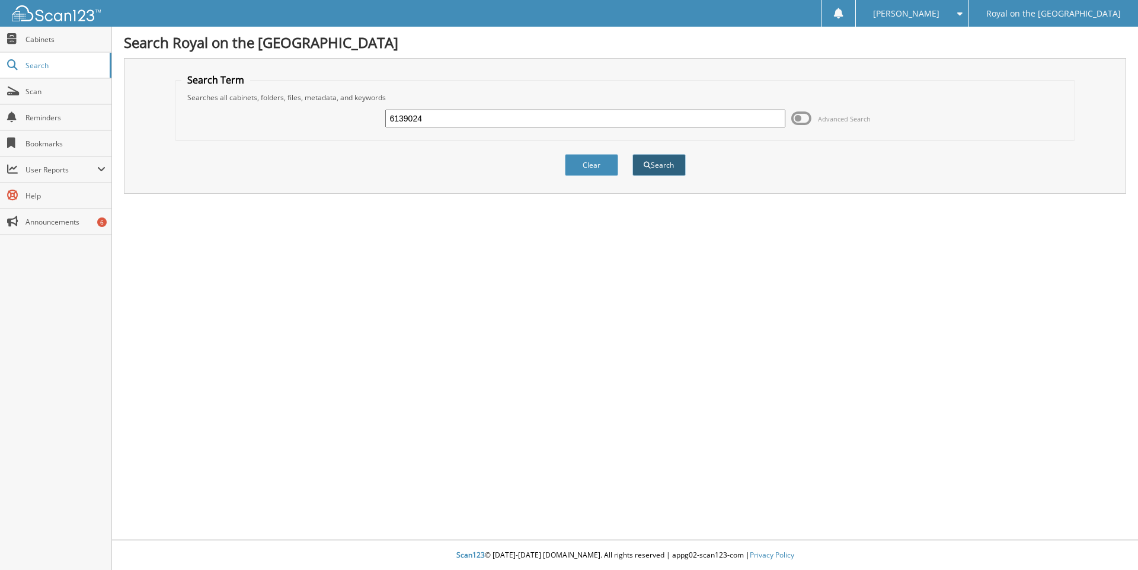
click at [660, 167] on button "Search" at bounding box center [658, 165] width 53 height 22
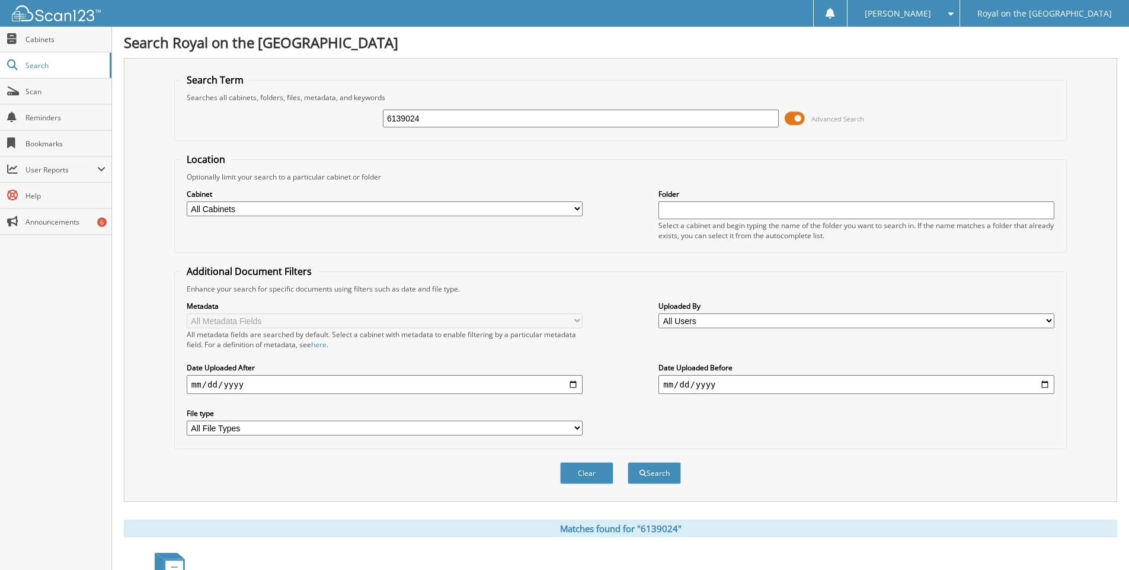
drag, startPoint x: 800, startPoint y: 119, endPoint x: 788, endPoint y: 118, distance: 11.3
click at [788, 118] on span at bounding box center [795, 119] width 20 height 18
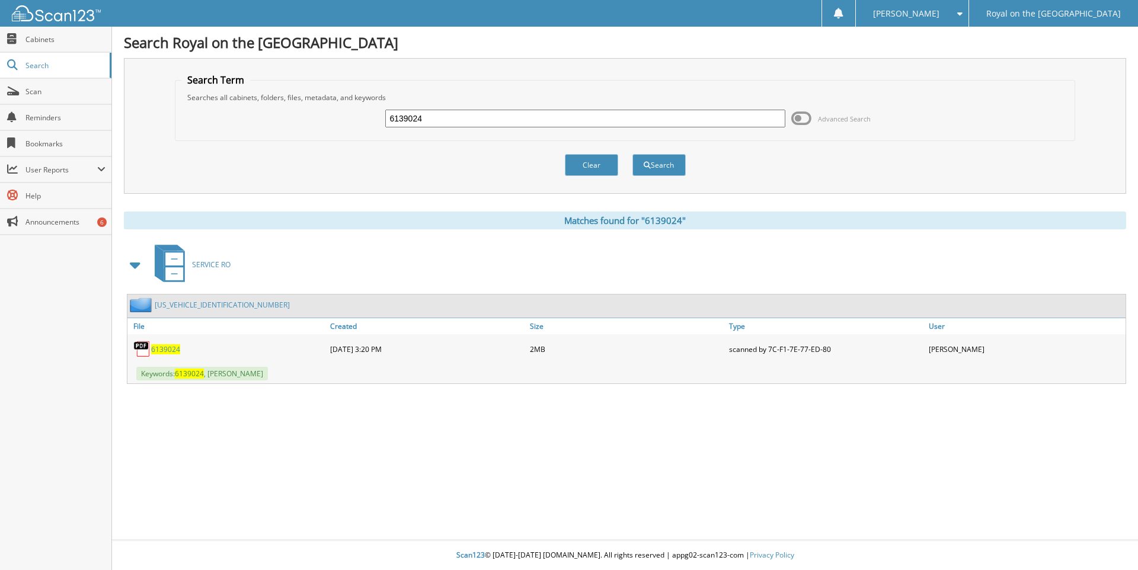
click at [170, 349] on span "6139024" at bounding box center [165, 349] width 29 height 10
click at [426, 122] on input "6139024" at bounding box center [585, 119] width 400 height 18
type input "6139064"
click at [632, 154] on button "Search" at bounding box center [658, 165] width 53 height 22
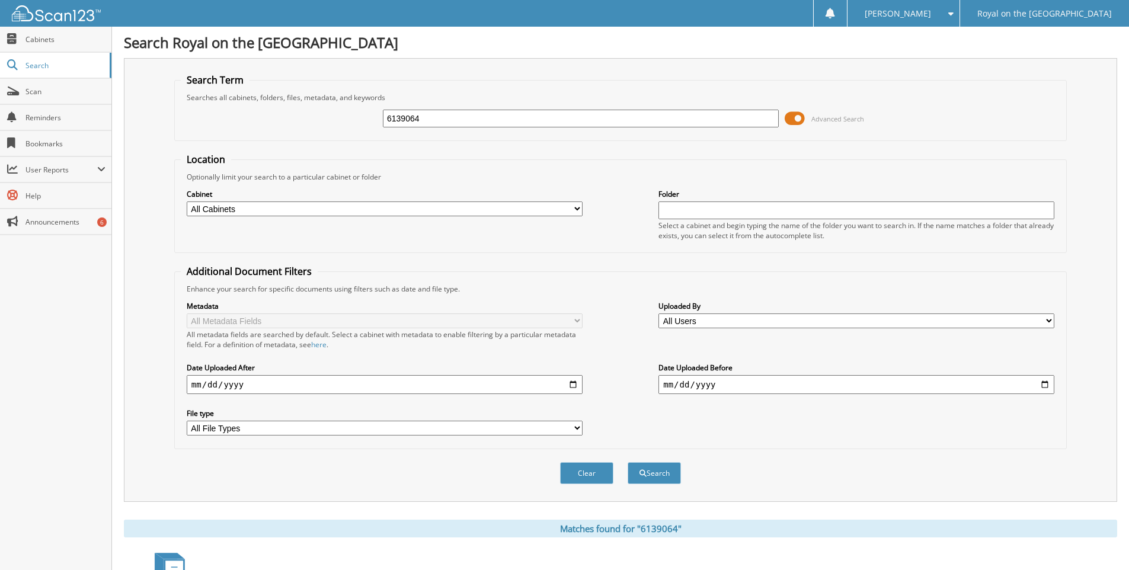
drag, startPoint x: 797, startPoint y: 117, endPoint x: 789, endPoint y: 119, distance: 8.4
click at [789, 119] on span at bounding box center [795, 119] width 20 height 18
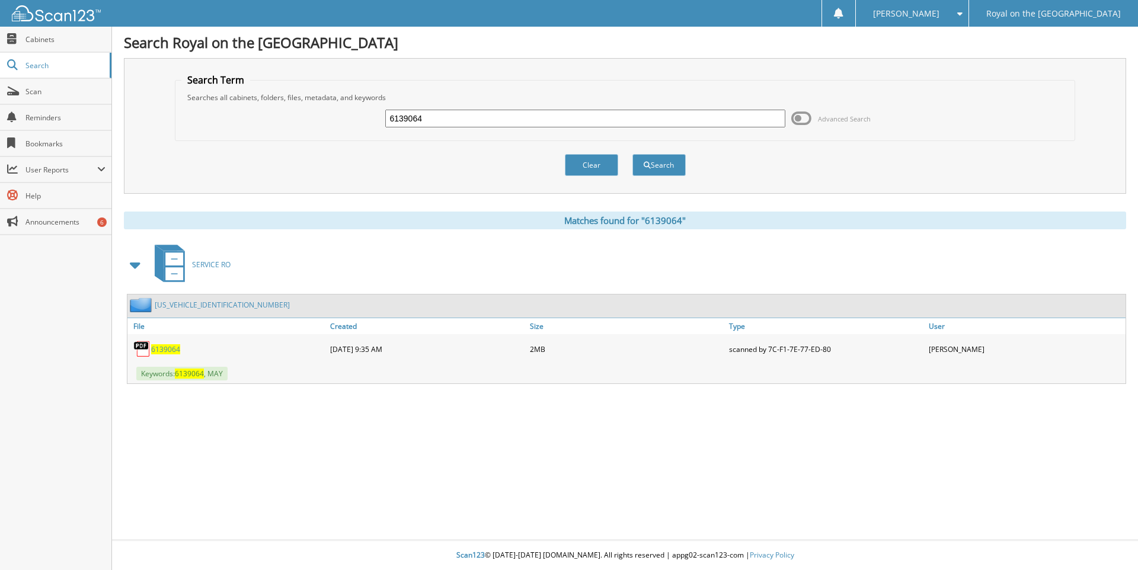
click at [164, 350] on span "6139064" at bounding box center [165, 349] width 29 height 10
click at [424, 113] on input "6139064" at bounding box center [585, 119] width 400 height 18
type input "6139172"
click at [632, 154] on button "Search" at bounding box center [658, 165] width 53 height 22
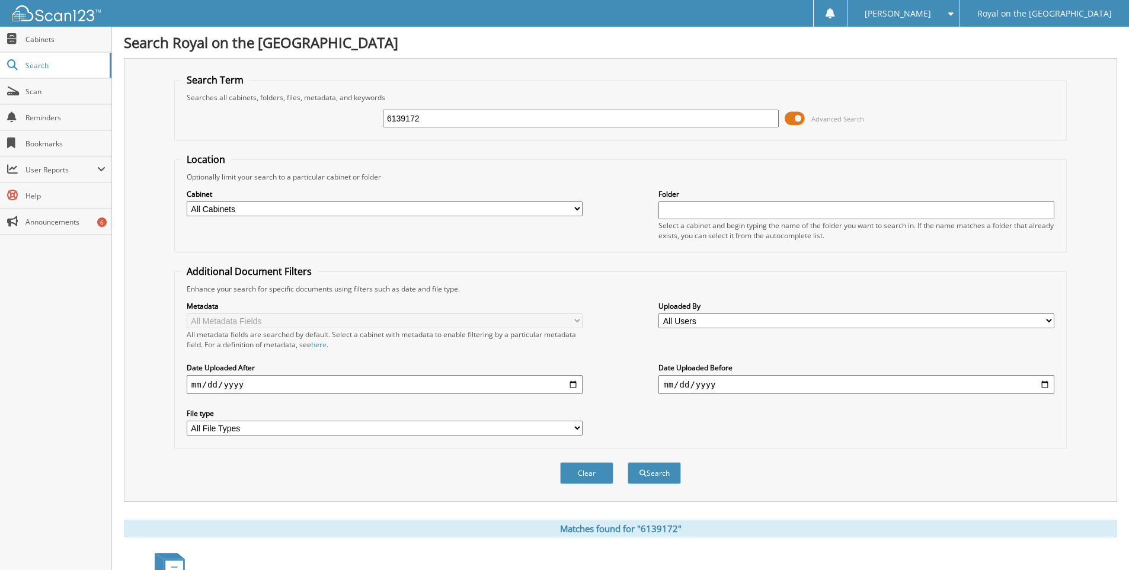
drag, startPoint x: 800, startPoint y: 120, endPoint x: 791, endPoint y: 120, distance: 8.3
click at [791, 120] on span at bounding box center [795, 119] width 20 height 18
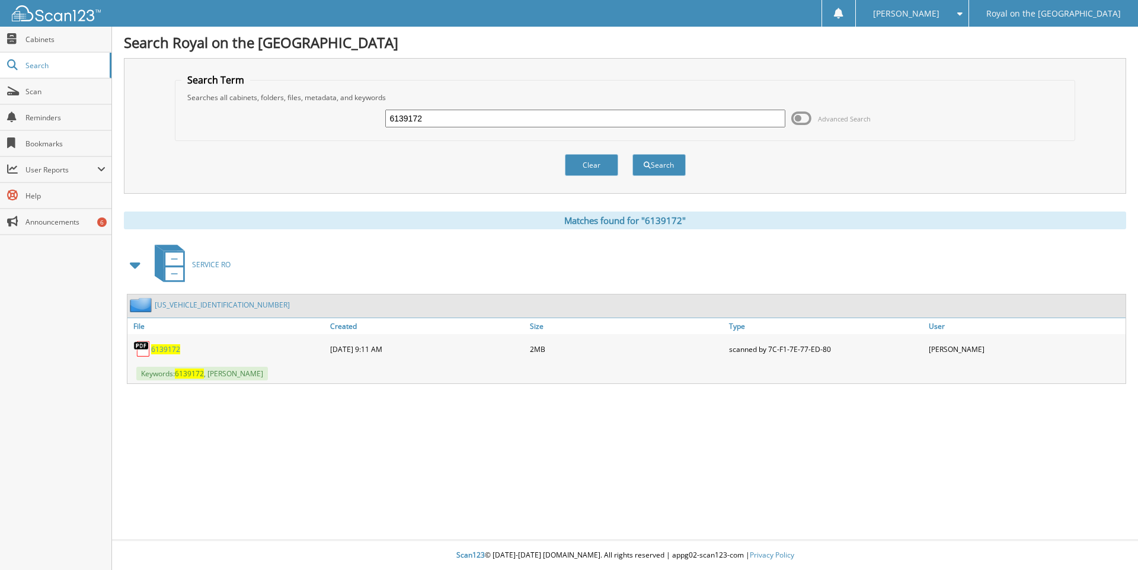
click at [164, 346] on span "6139172" at bounding box center [165, 349] width 29 height 10
click at [163, 350] on span "6139172" at bounding box center [165, 349] width 29 height 10
click at [148, 349] on img at bounding box center [142, 349] width 18 height 18
